Goal: Communication & Community: Answer question/provide support

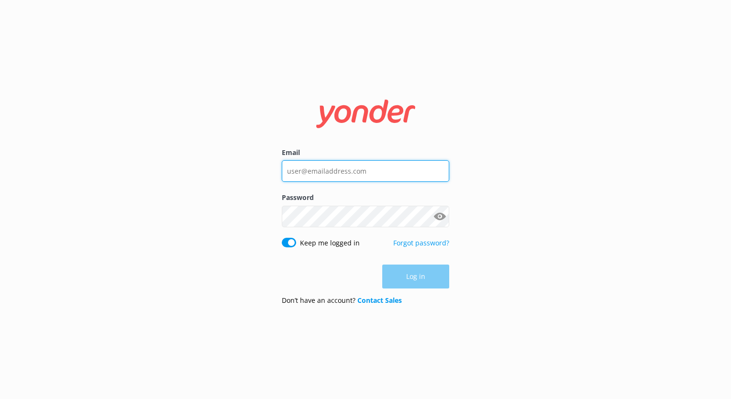
type input "[EMAIL_ADDRESS][DOMAIN_NAME]"
click at [411, 278] on div "Log in" at bounding box center [365, 276] width 167 height 24
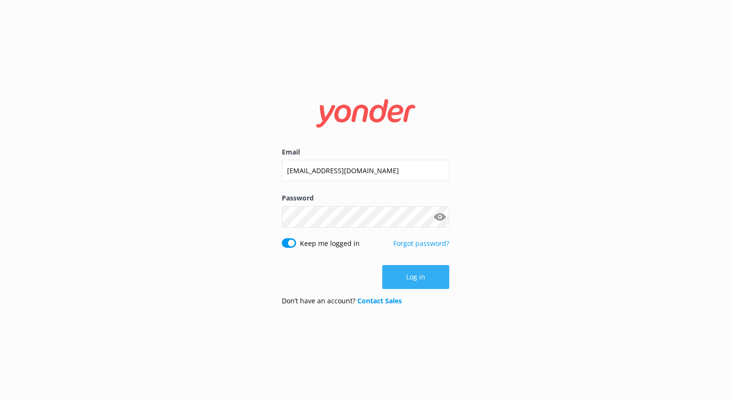
click at [411, 277] on button "Log in" at bounding box center [415, 277] width 67 height 24
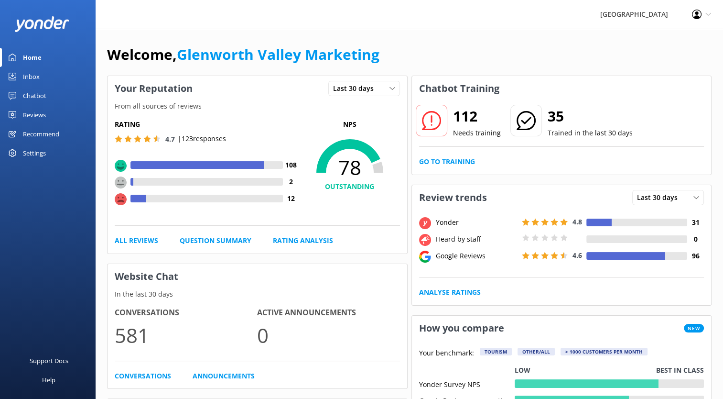
click at [34, 97] on div "Chatbot" at bounding box center [34, 95] width 23 height 19
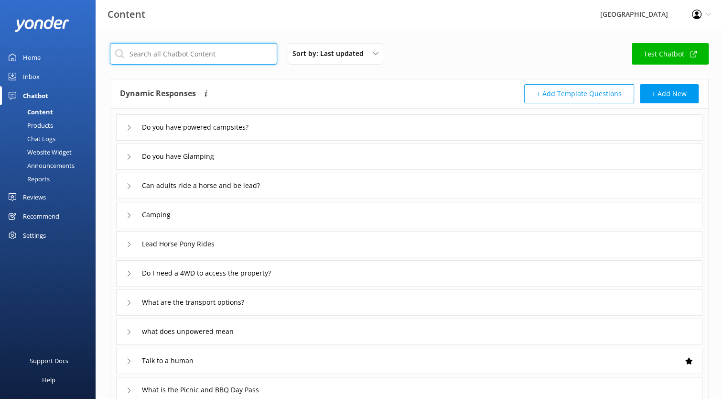
click at [218, 57] on input "text" at bounding box center [193, 54] width 167 height 22
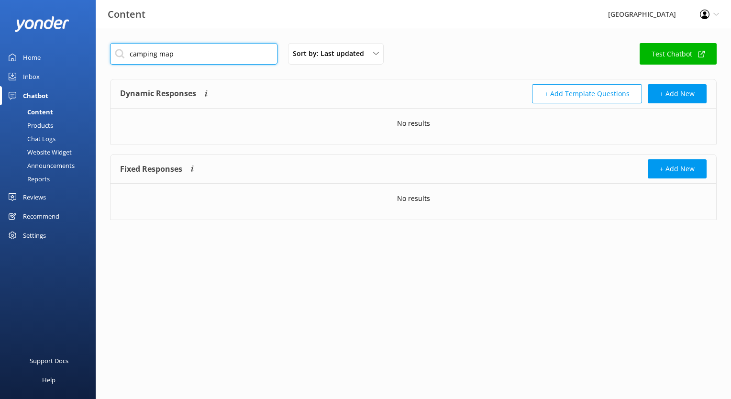
click at [158, 54] on input "camping map" at bounding box center [193, 54] width 167 height 22
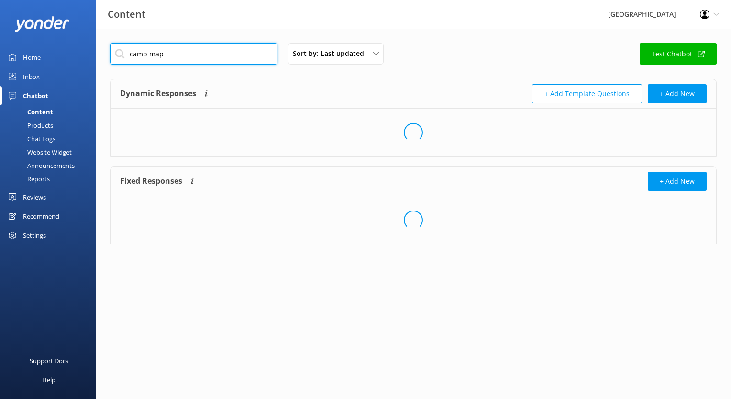
type input "camp map"
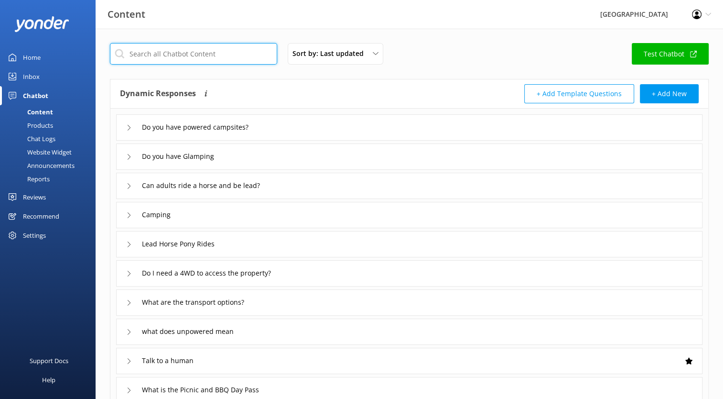
click at [179, 55] on input "text" at bounding box center [193, 54] width 167 height 22
type input "map"
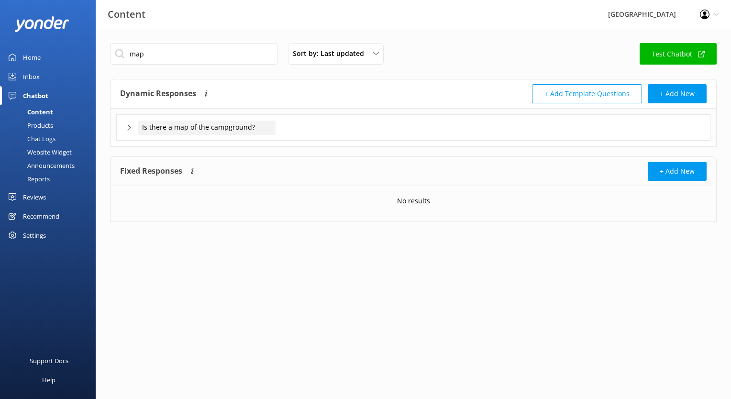
click at [166, 128] on span "Is there a map of the campground?" at bounding box center [198, 127] width 113 height 11
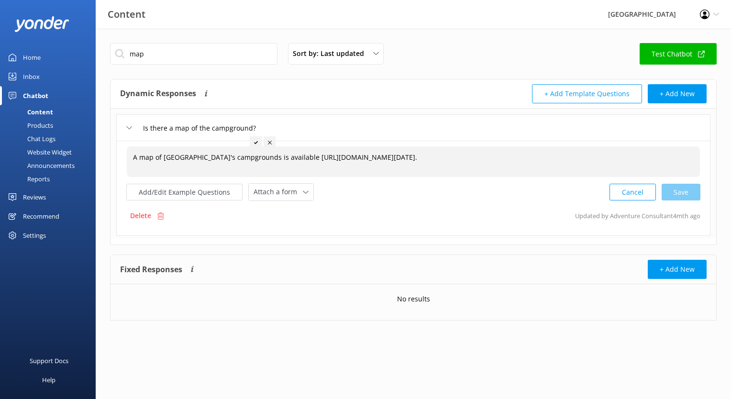
click at [260, 154] on span "A map of [GEOGRAPHIC_DATA]'s campgrounds is available [URL][DOMAIN_NAME][DATE]." at bounding box center [275, 157] width 284 height 9
click at [344, 162] on textarea "A map of [GEOGRAPHIC_DATA]'s campgrounds is available [URL][DOMAIN_NAME][DATE]." at bounding box center [413, 162] width 572 height 30
drag, startPoint x: 628, startPoint y: 157, endPoint x: 303, endPoint y: 156, distance: 325.2
click at [303, 156] on textarea "A map of [GEOGRAPHIC_DATA]'s campgrounds is available [URL][DOMAIN_NAME][DATE]." at bounding box center [413, 162] width 572 height 30
paste textarea "[URL][DOMAIN_NAME]"
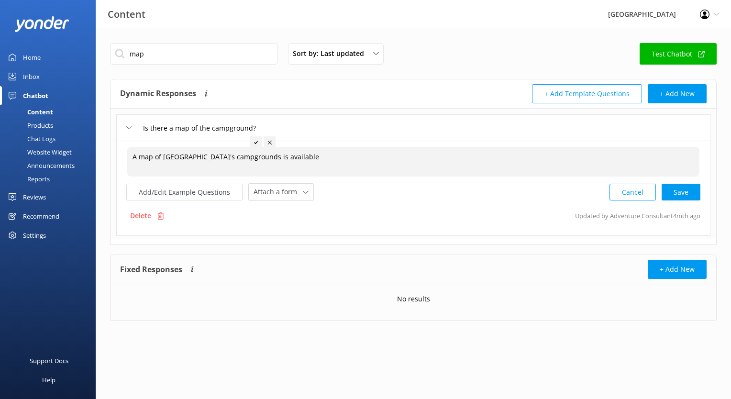
type textarea "A map of [GEOGRAPHIC_DATA]'s campgrounds is available [URL][DOMAIN_NAME]"
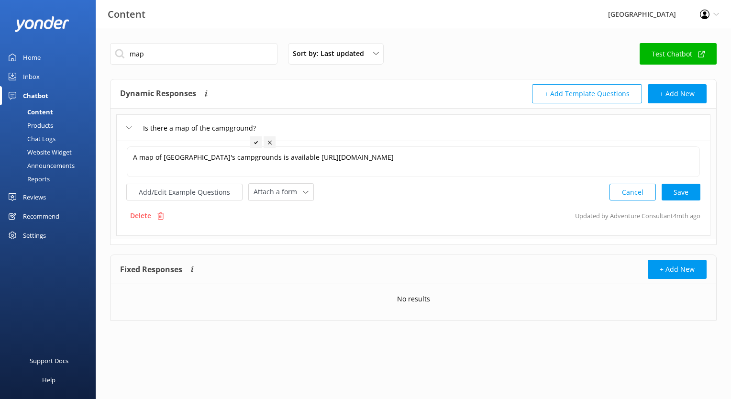
click at [682, 193] on div "Cancel Save" at bounding box center [654, 192] width 91 height 18
